Goal: Information Seeking & Learning: Learn about a topic

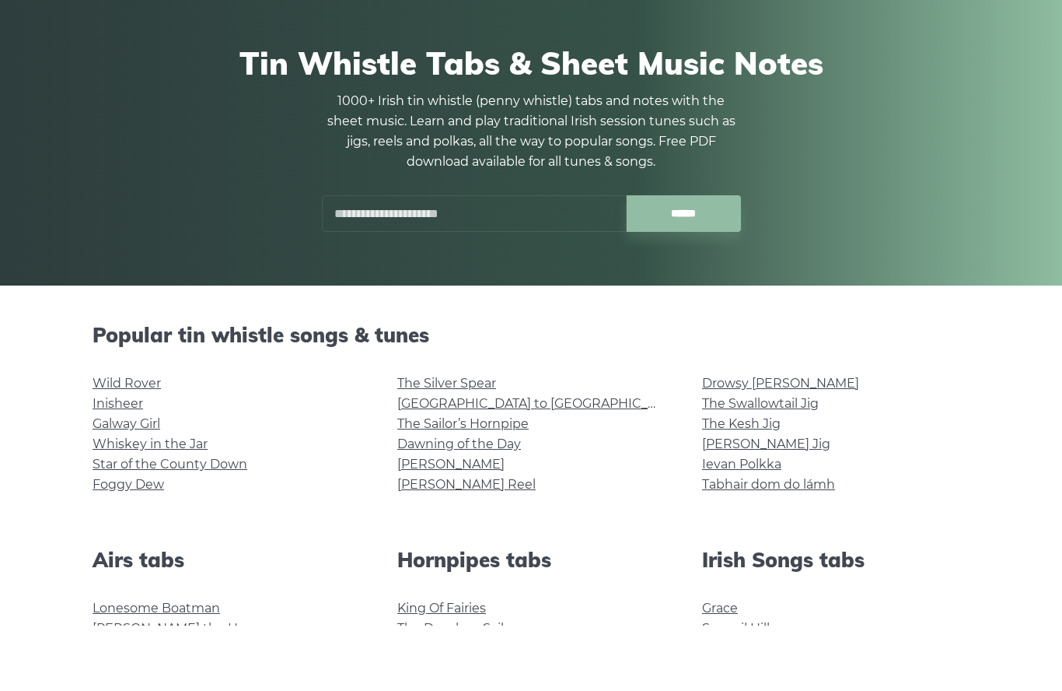
scroll to position [94, 0]
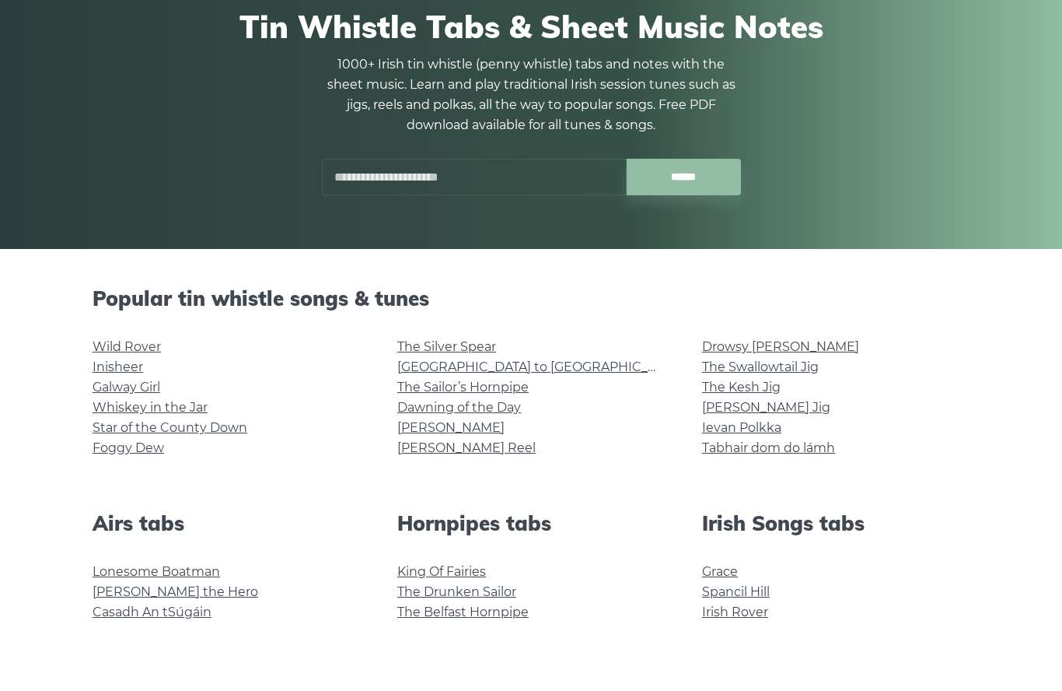
click at [114, 485] on link "Star of the County Down" at bounding box center [170, 492] width 155 height 15
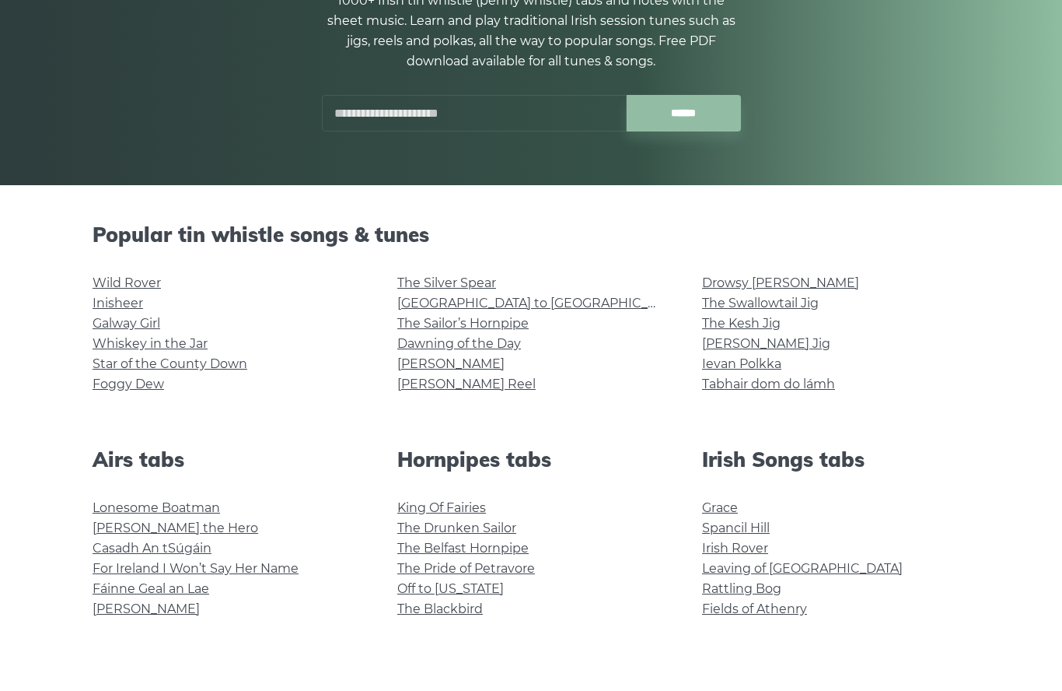
click at [118, 401] on link "Whiskey in the Jar" at bounding box center [150, 408] width 115 height 15
click at [118, 381] on link "Galway Girl" at bounding box center [127, 388] width 68 height 15
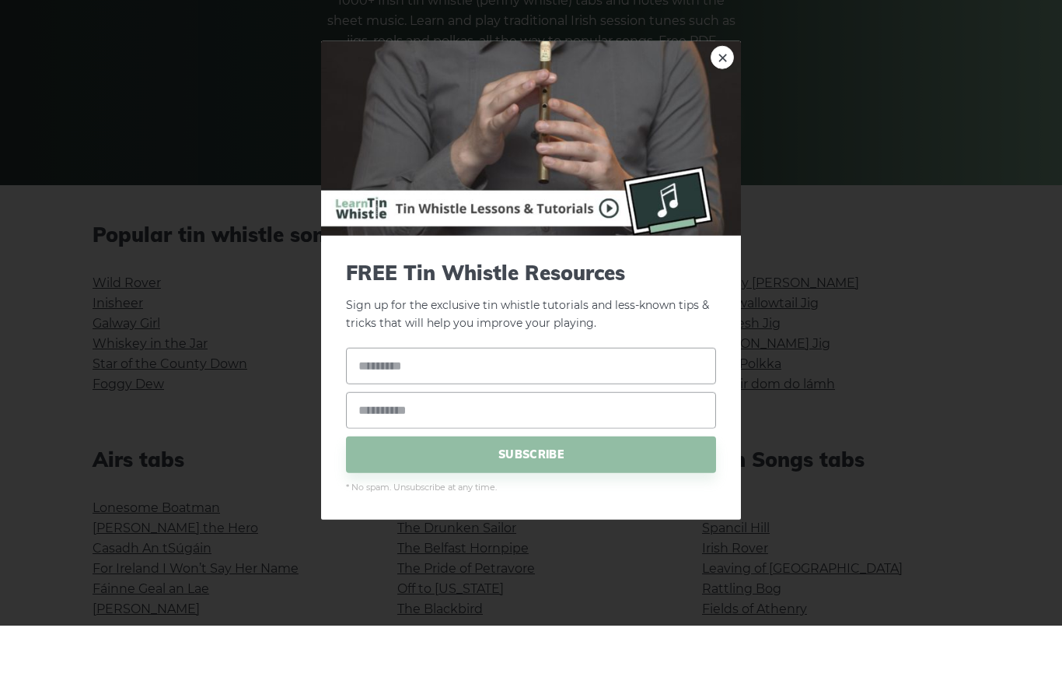
click at [722, 111] on link "×" at bounding box center [722, 122] width 23 height 23
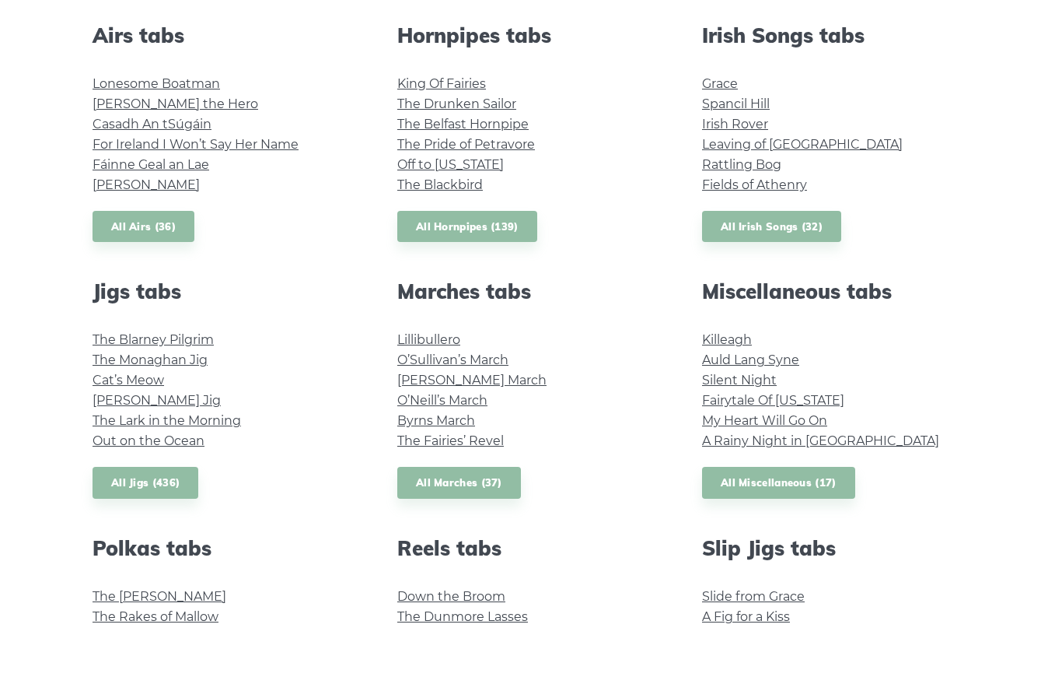
scroll to position [607, 0]
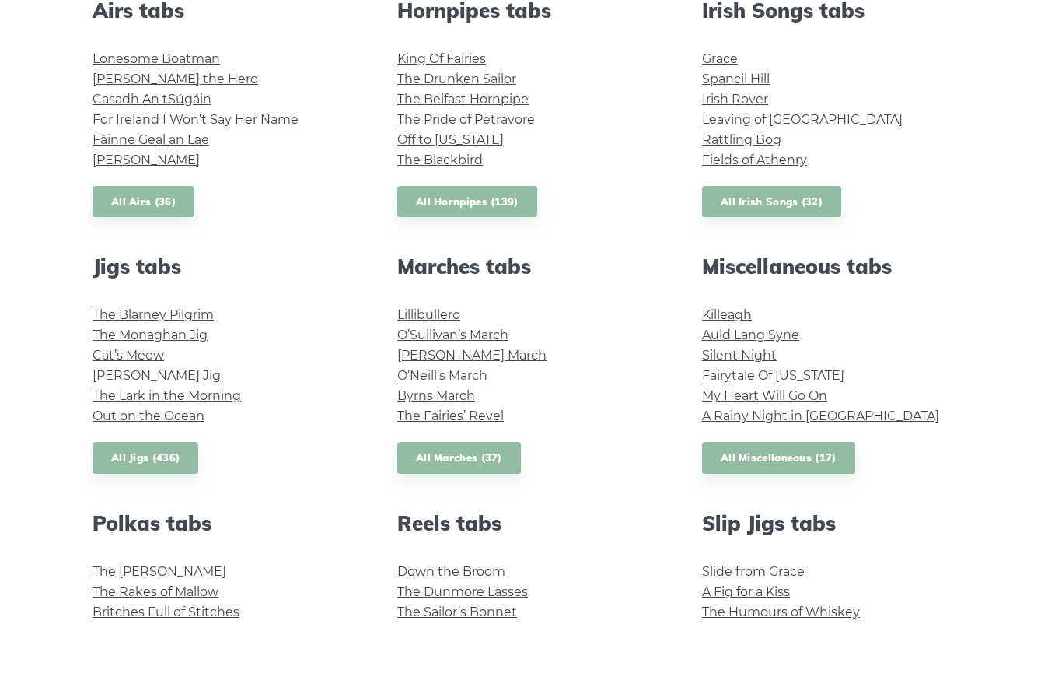
click at [111, 413] on link "Cat’s Meow" at bounding box center [129, 420] width 72 height 15
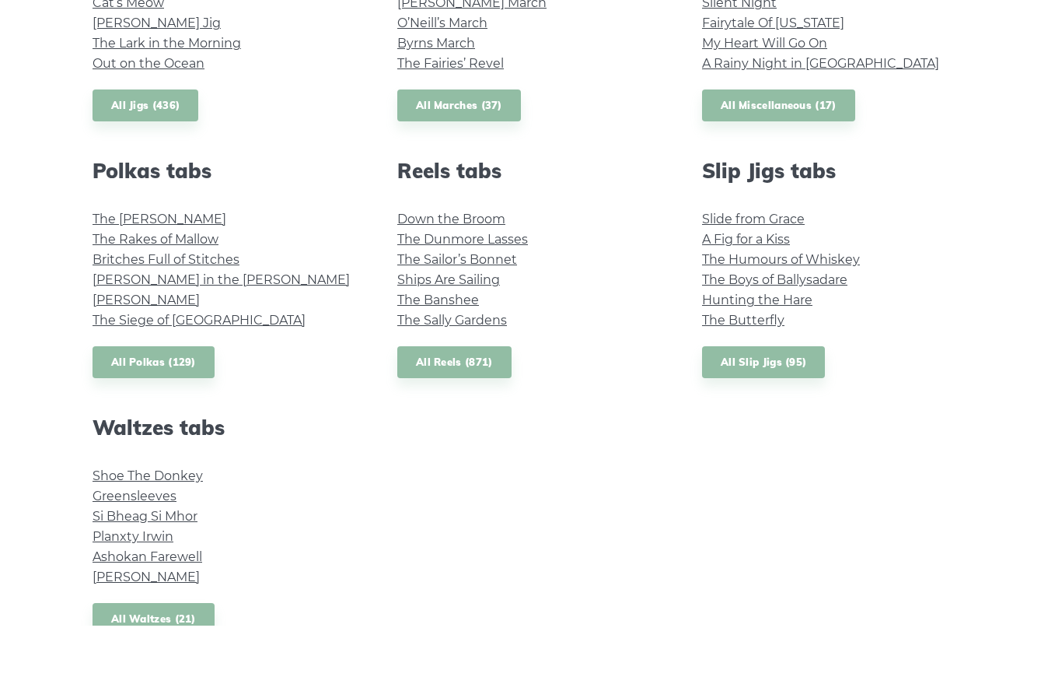
scroll to position [960, 0]
click at [128, 553] on link "Greensleeves" at bounding box center [135, 560] width 84 height 15
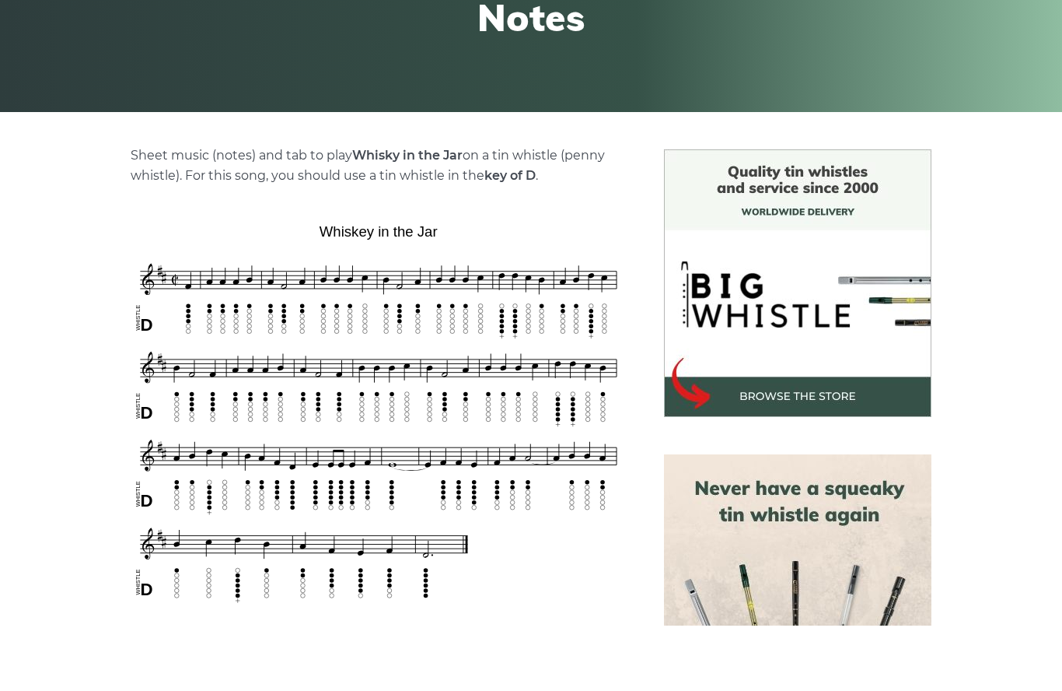
scroll to position [271, 0]
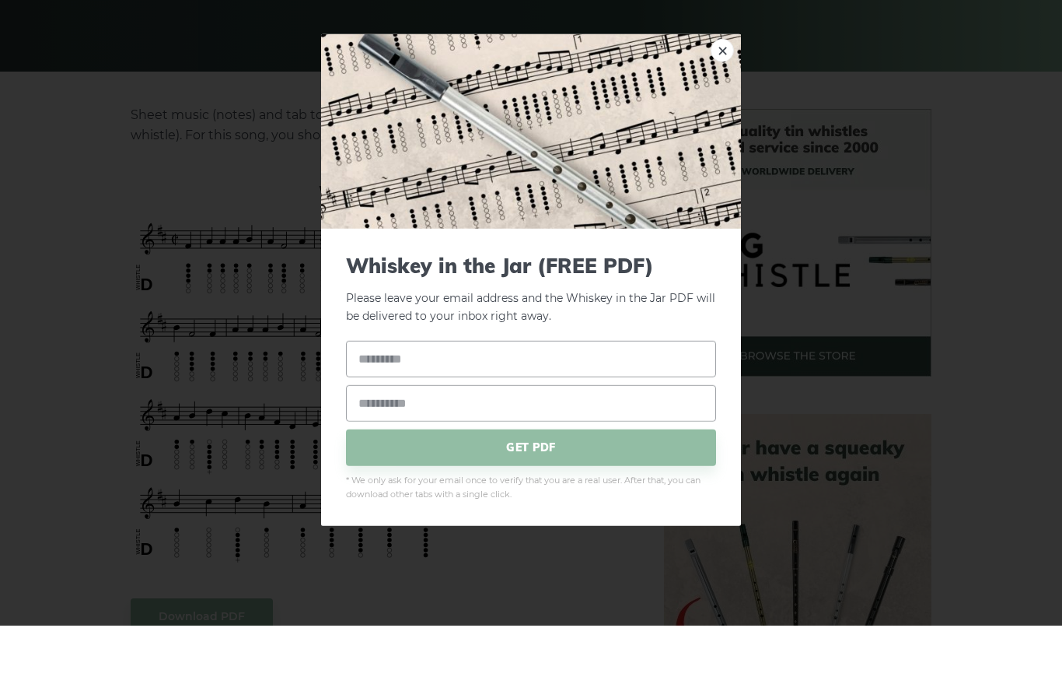
click at [719, 100] on img at bounding box center [531, 197] width 420 height 194
click at [719, 104] on link "×" at bounding box center [722, 115] width 23 height 23
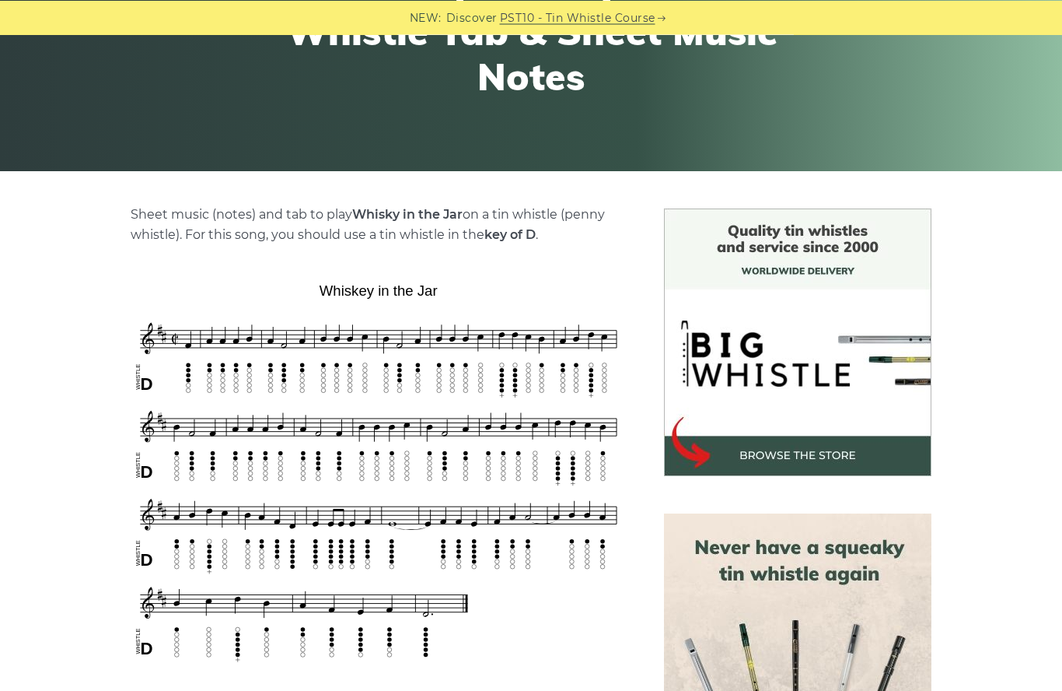
scroll to position [225, 0]
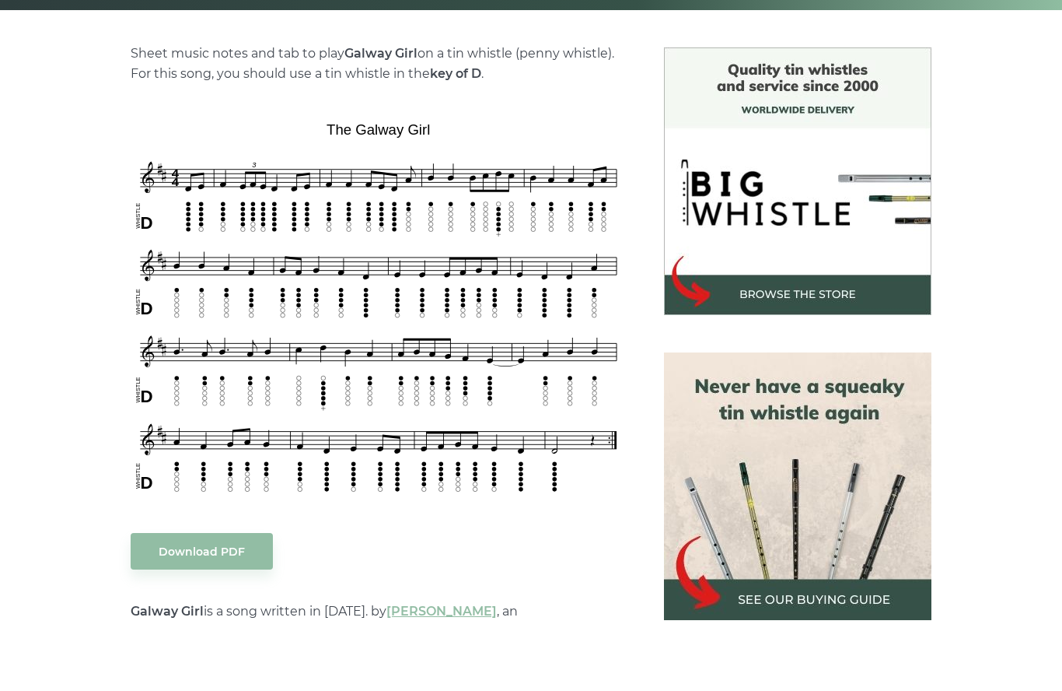
scroll to position [334, 0]
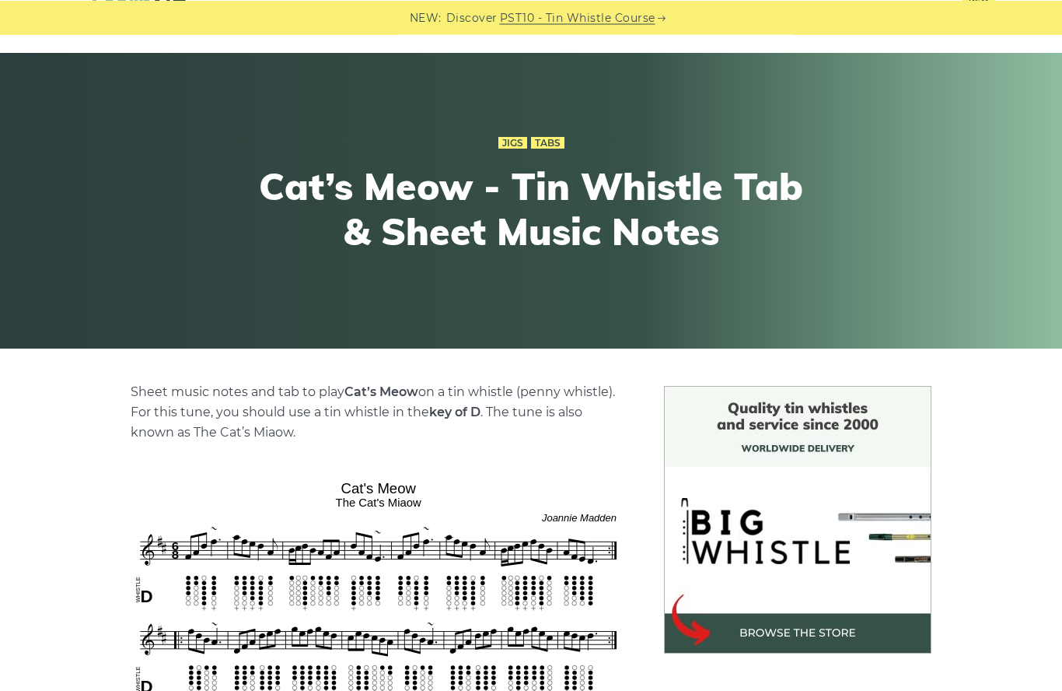
scroll to position [48, 0]
